Goal: Information Seeking & Learning: Find specific fact

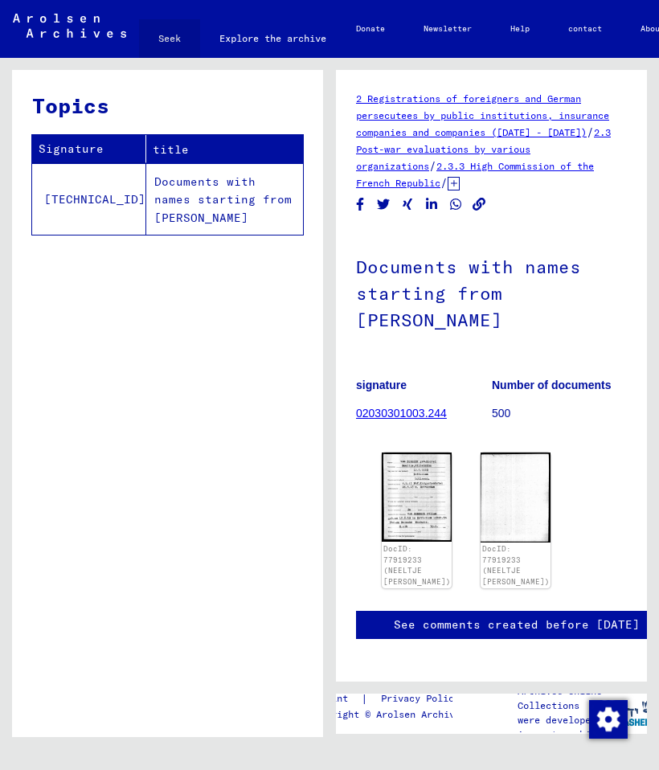
click at [170, 54] on link "Seek" at bounding box center [169, 38] width 61 height 39
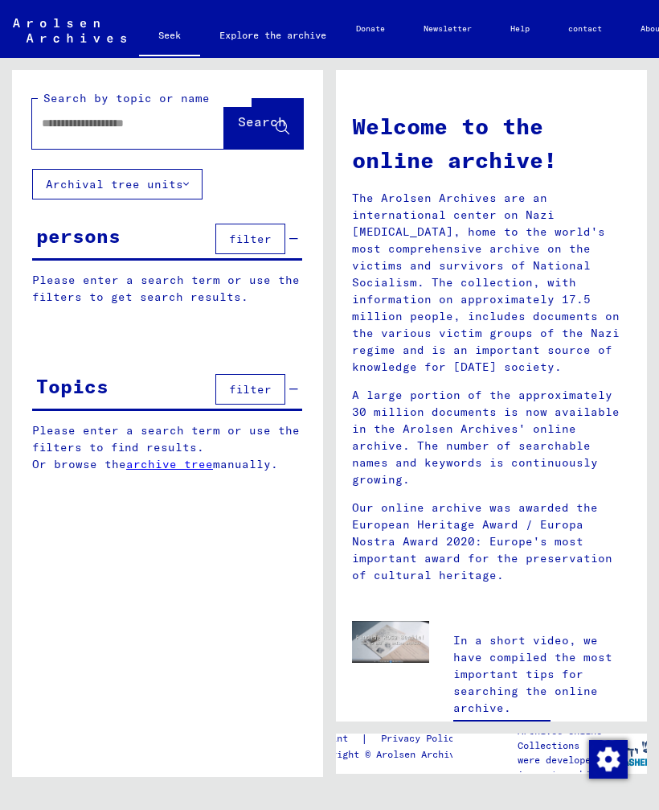
click at [149, 129] on input "text" at bounding box center [109, 123] width 134 height 17
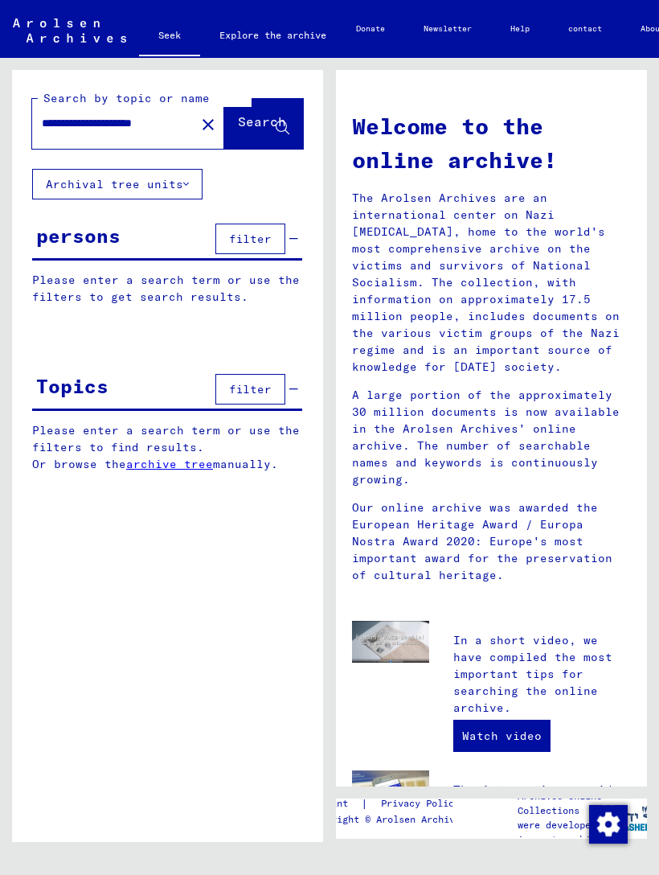
type input "**********"
click at [241, 124] on font "Search" at bounding box center [262, 121] width 48 height 16
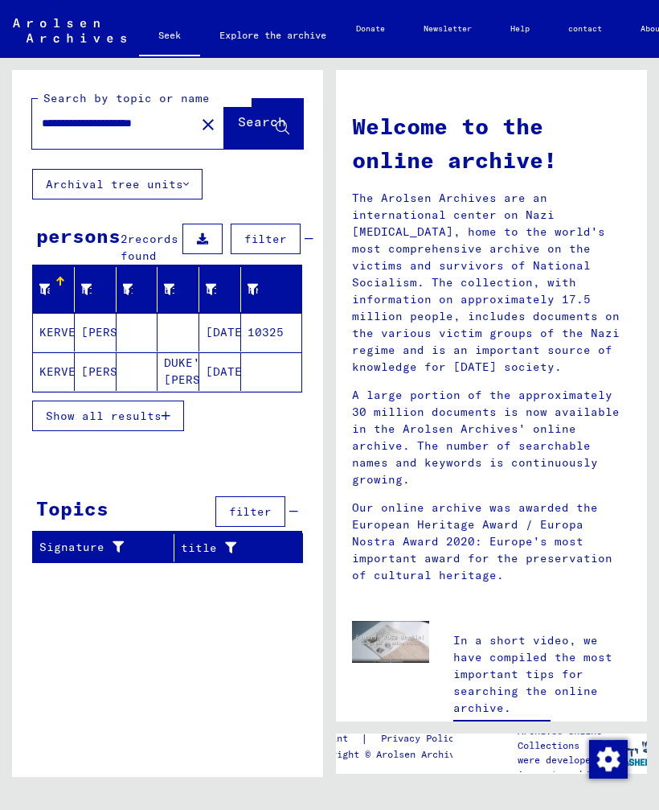
click at [52, 379] on font "KERVEL" at bounding box center [60, 371] width 43 height 14
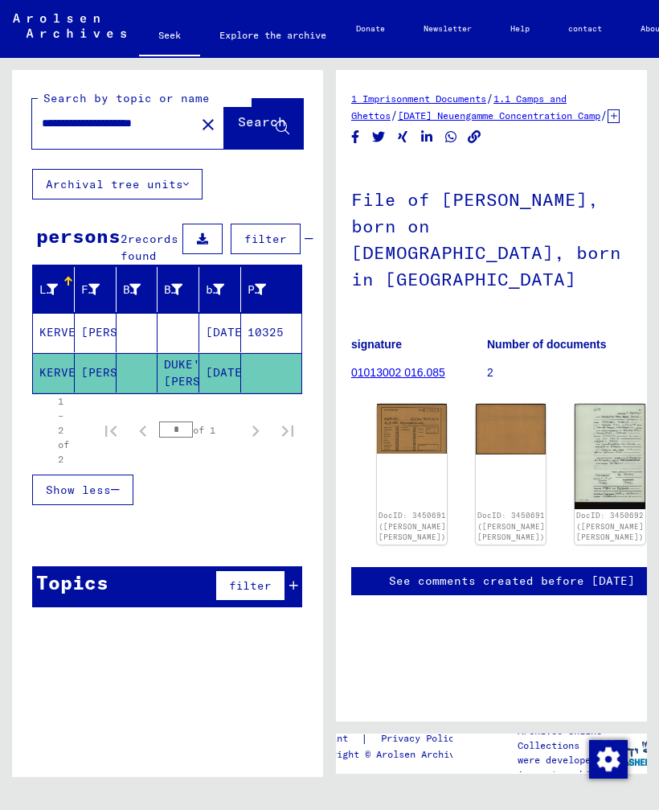
scroll to position [42, 6]
click at [178, 388] on font "DUKE'S [PERSON_NAME]" at bounding box center [211, 372] width 94 height 31
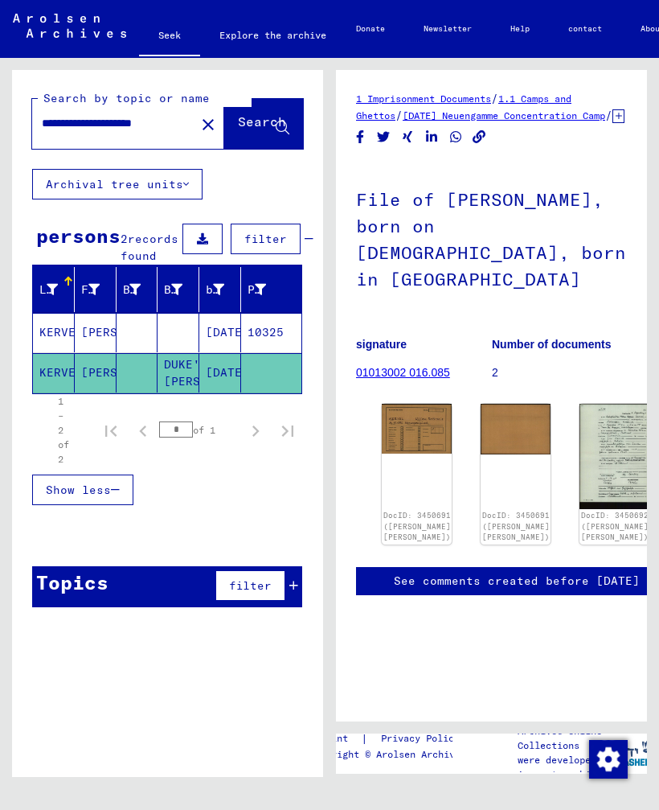
scroll to position [0, 0]
click at [581, 511] on font "DocID: 3450692 ([PERSON_NAME] [PERSON_NAME])" at bounding box center [615, 526] width 68 height 31
click at [407, 511] on font "DocID: 3450691 ([PERSON_NAME] [PERSON_NAME])" at bounding box center [418, 526] width 68 height 31
click at [401, 511] on font "DocID: 3450691 ([PERSON_NAME] [PERSON_NAME])" at bounding box center [418, 526] width 68 height 31
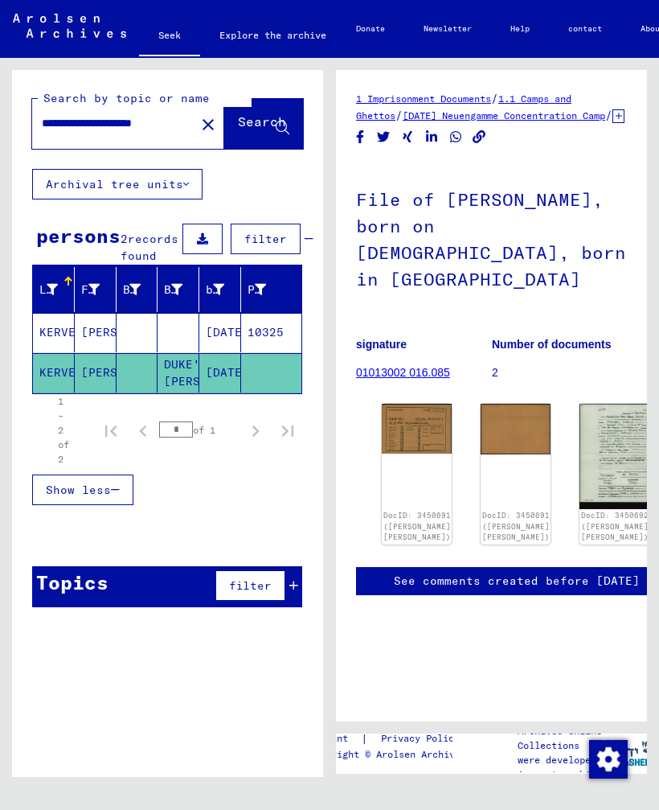
click at [411, 366] on font "01013002 016.085" at bounding box center [403, 372] width 94 height 13
